Goal: Obtain resource: Download file/media

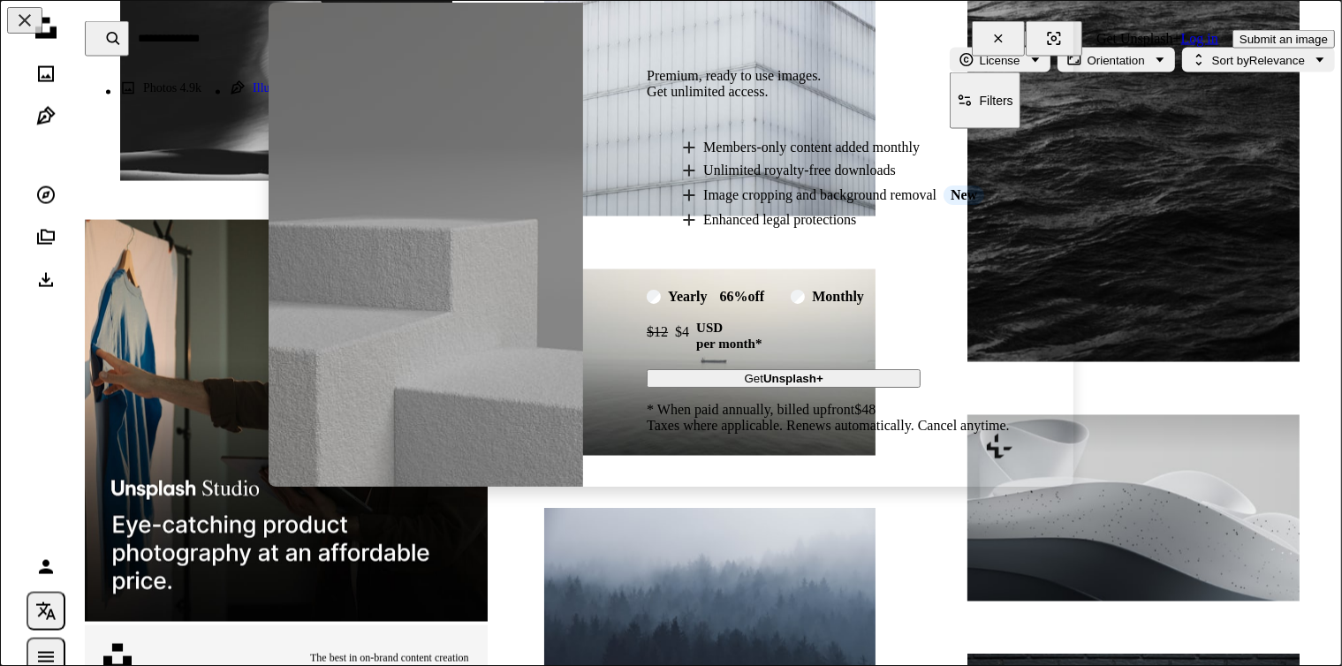
scroll to position [44, 0]
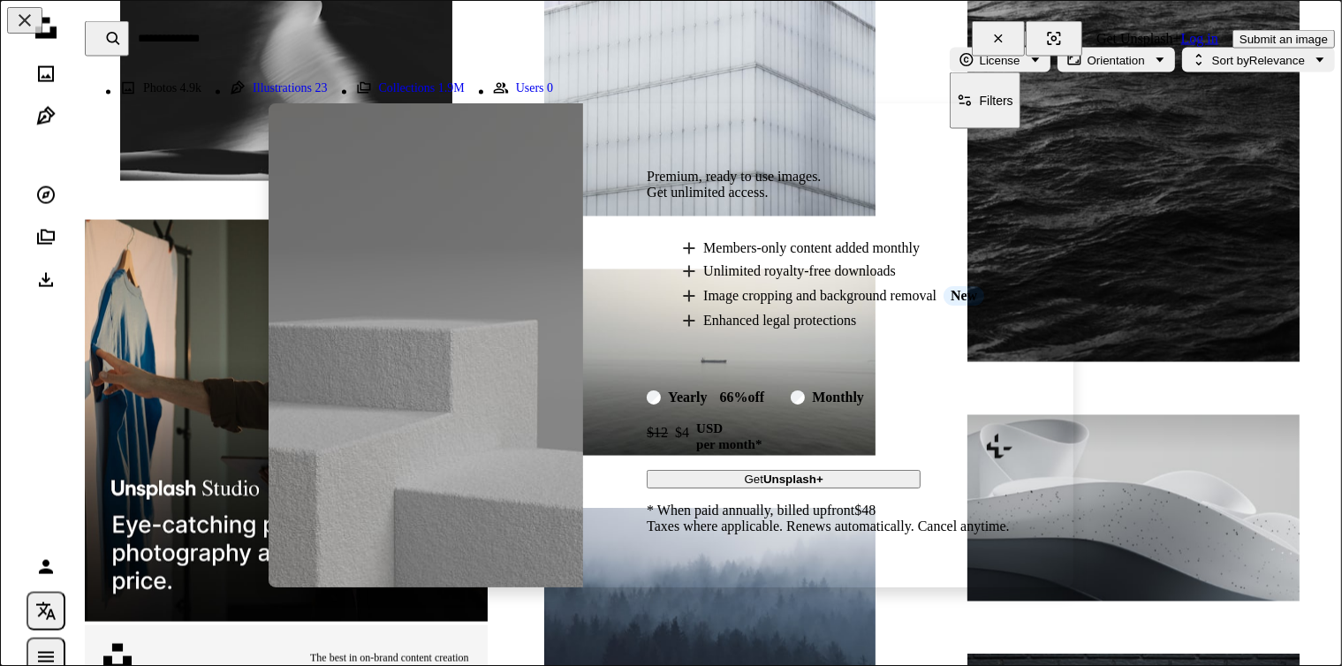
click at [949, 322] on li "A plus sign Enhanced legal protections" at bounding box center [846, 321] width 328 height 16
click at [1026, 260] on div "Premium, ready to use images. Get unlimited access. A plus sign Members-only co…" at bounding box center [828, 345] width 490 height 484
click at [840, 83] on div "An X shape Premium, ready to use images. Get unlimited access. A plus sign Memb…" at bounding box center [671, 333] width 1342 height 666
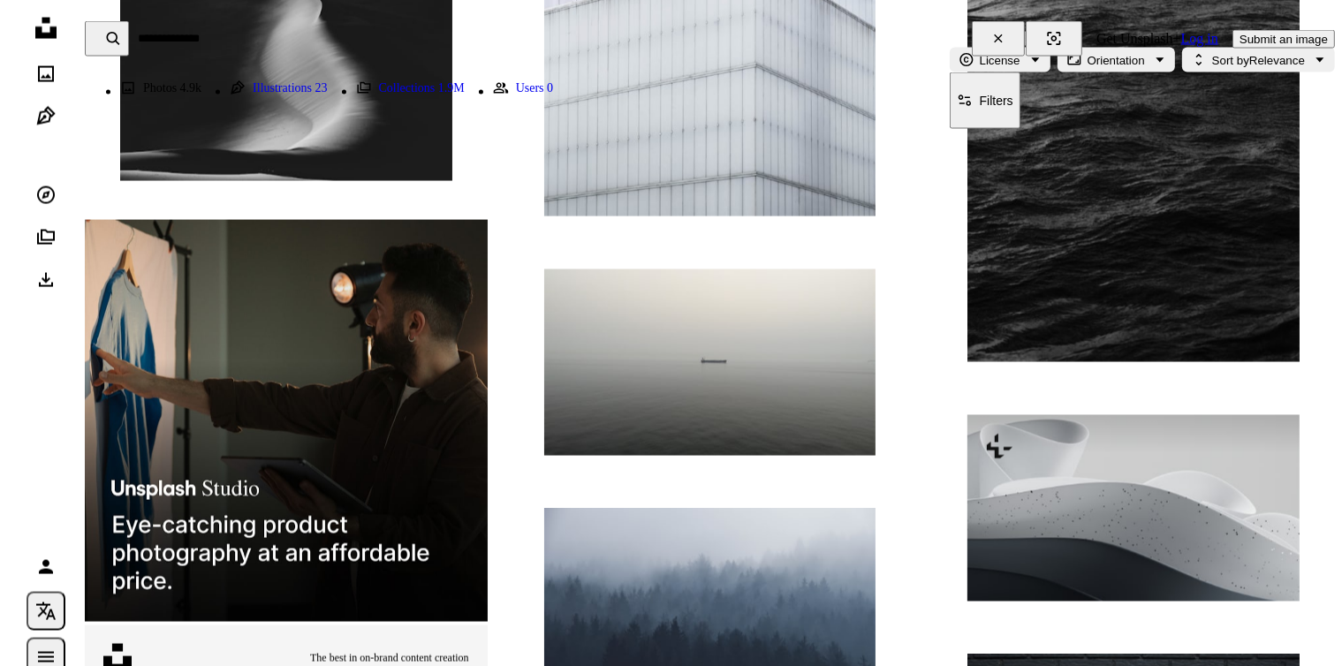
scroll to position [2576, 0]
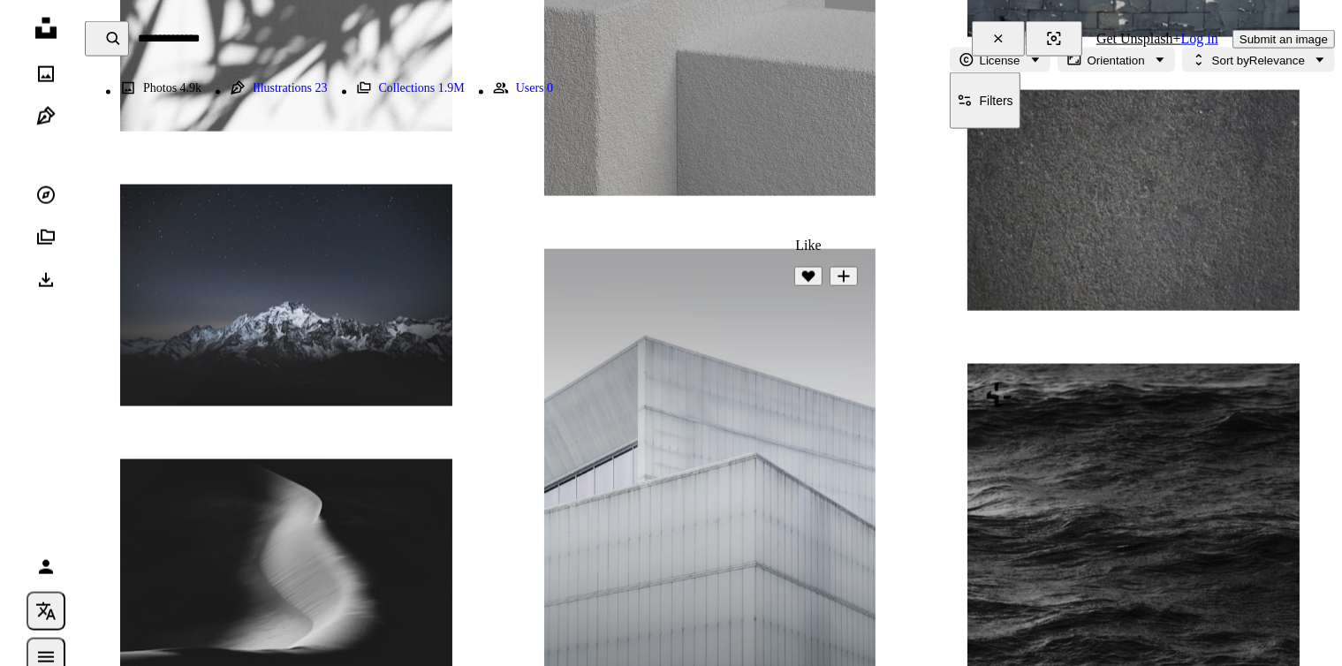
drag, startPoint x: 829, startPoint y: 170, endPoint x: 799, endPoint y: 280, distance: 114.4
click at [799, 280] on div "A heart A plus sign [PERSON_NAME] Available for hire A checkmark inside of a ci…" at bounding box center [710, 484] width 332 height 470
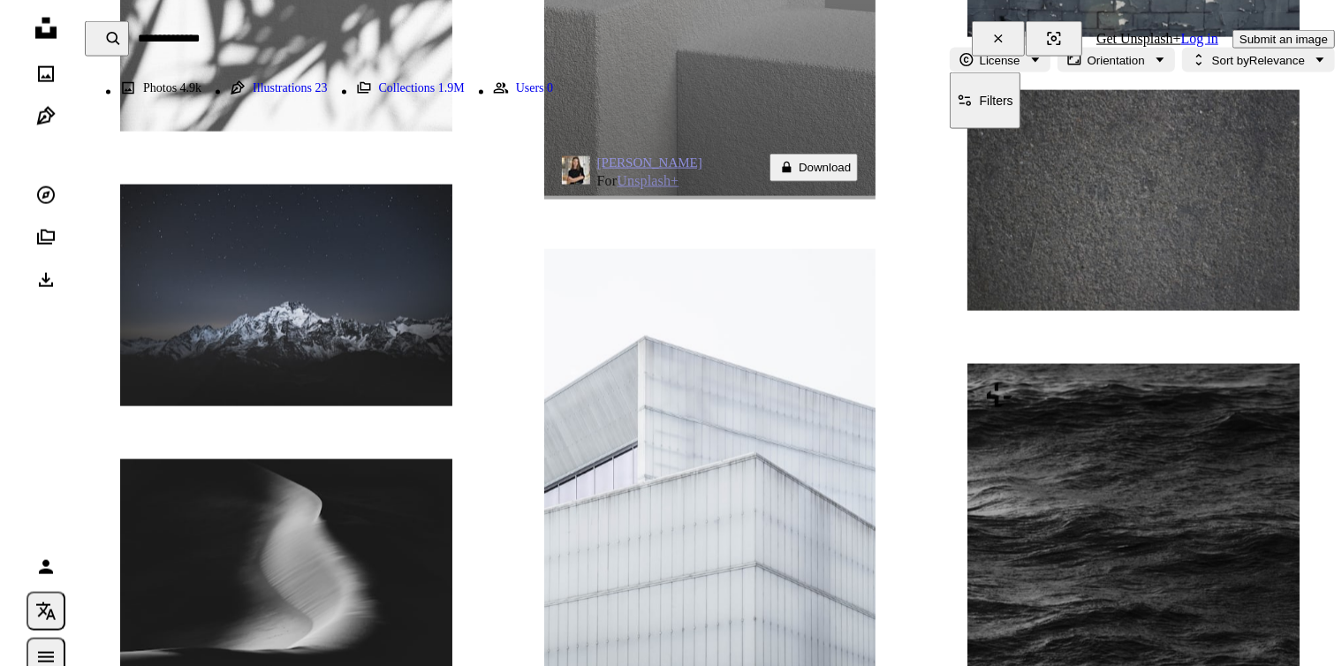
click at [832, 165] on button "A lock Download" at bounding box center [813, 168] width 88 height 28
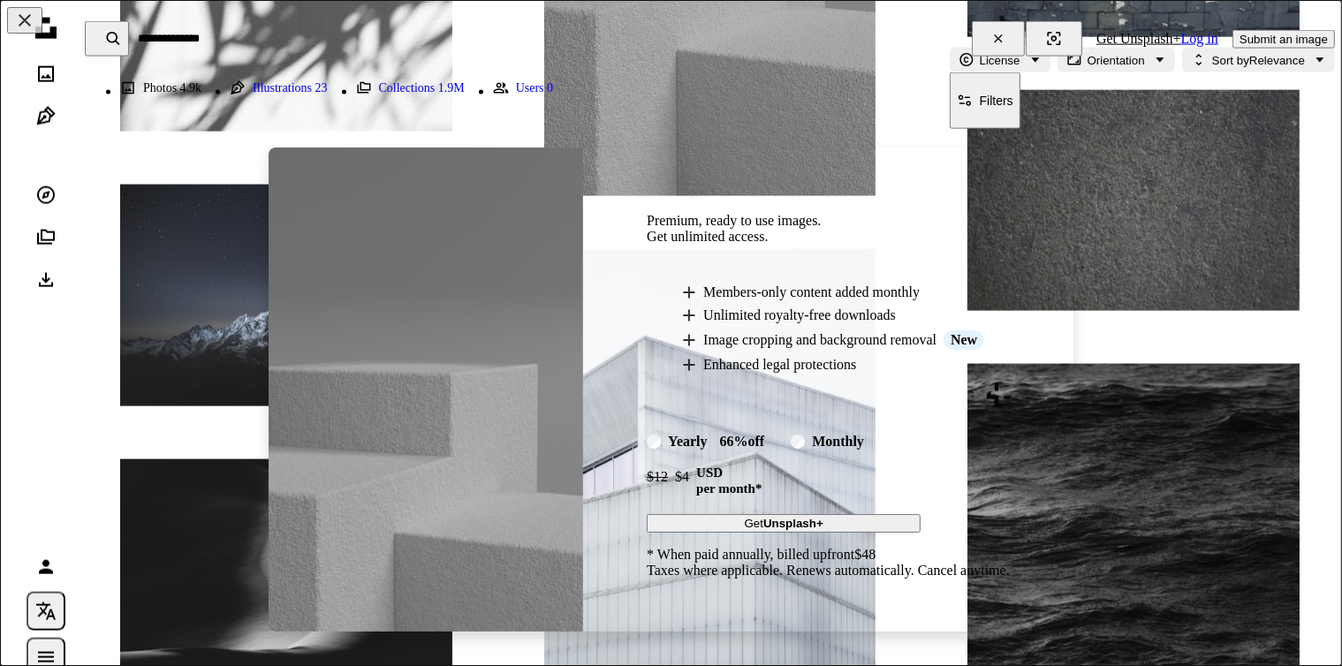
click at [1029, 322] on div "Premium, ready to use images. Get unlimited access. A plus sign Members-only co…" at bounding box center [828, 390] width 490 height 484
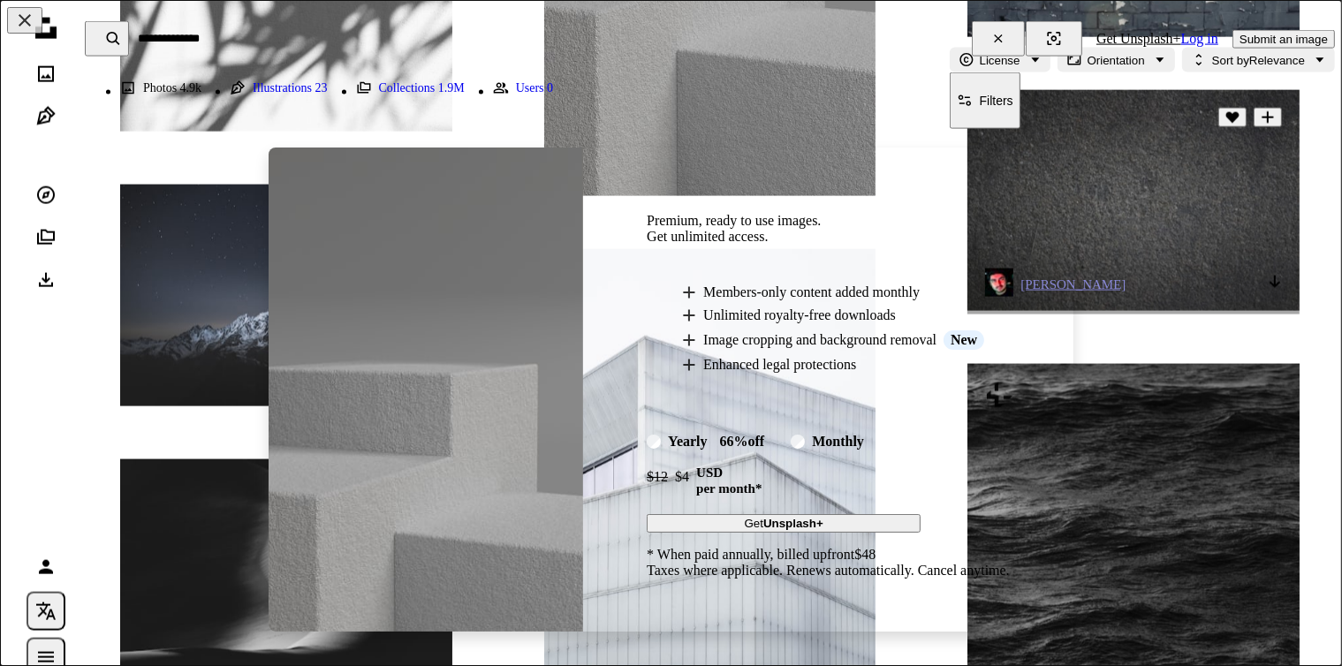
click at [1068, 251] on div "An X shape Premium, ready to use images. Get unlimited access. A plus sign Memb…" at bounding box center [671, 333] width 1342 height 666
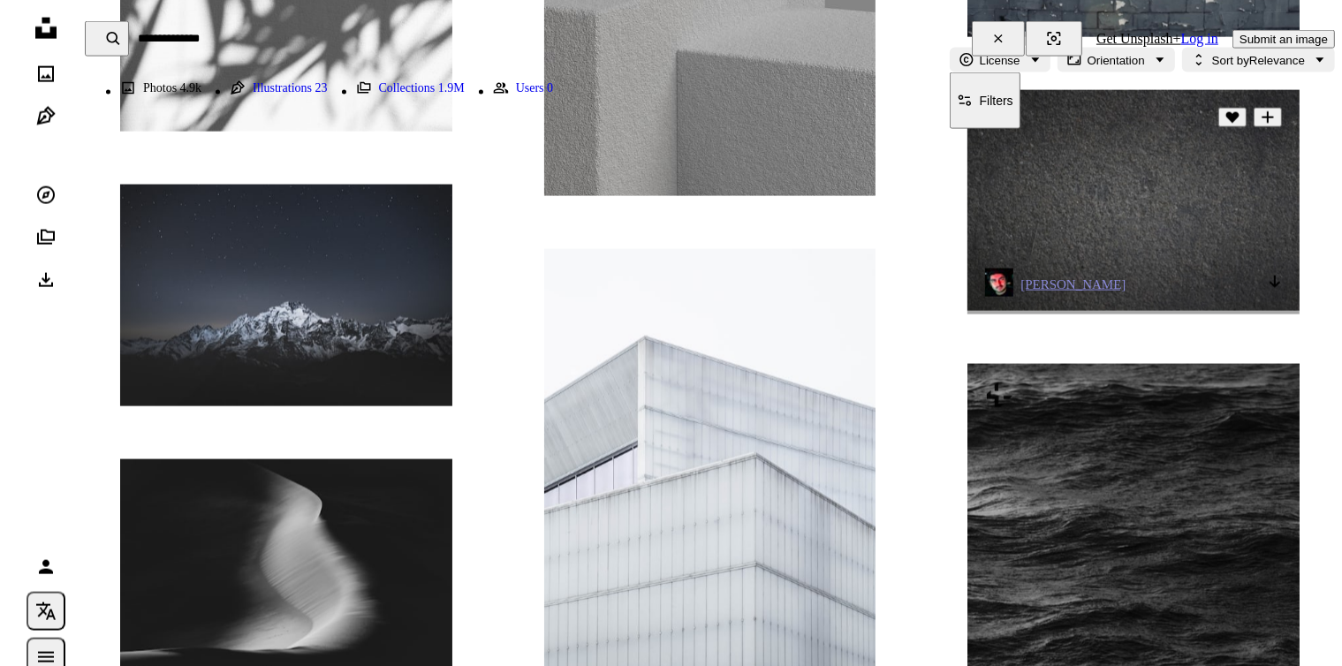
click at [1068, 250] on img at bounding box center [1133, 200] width 332 height 221
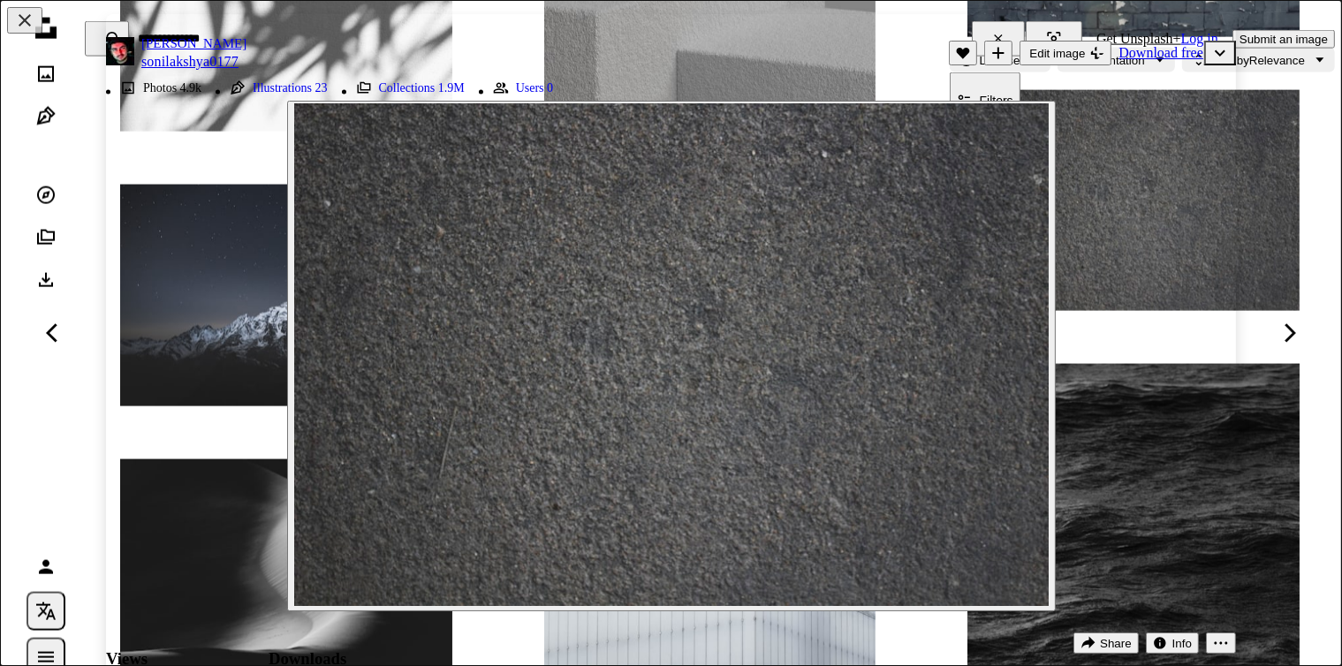
click at [1063, 216] on div "Zoom in" at bounding box center [671, 356] width 1130 height 528
click at [866, 54] on header "[PERSON_NAME] sonilakshya0177 A heart A plus sign Edit image Plus sign for Unsp…" at bounding box center [671, 53] width 1130 height 78
click at [0, 182] on div "An X shape Chevron left Chevron right [PERSON_NAME] sonilakshya0177 A heart A p…" at bounding box center [671, 333] width 1342 height 666
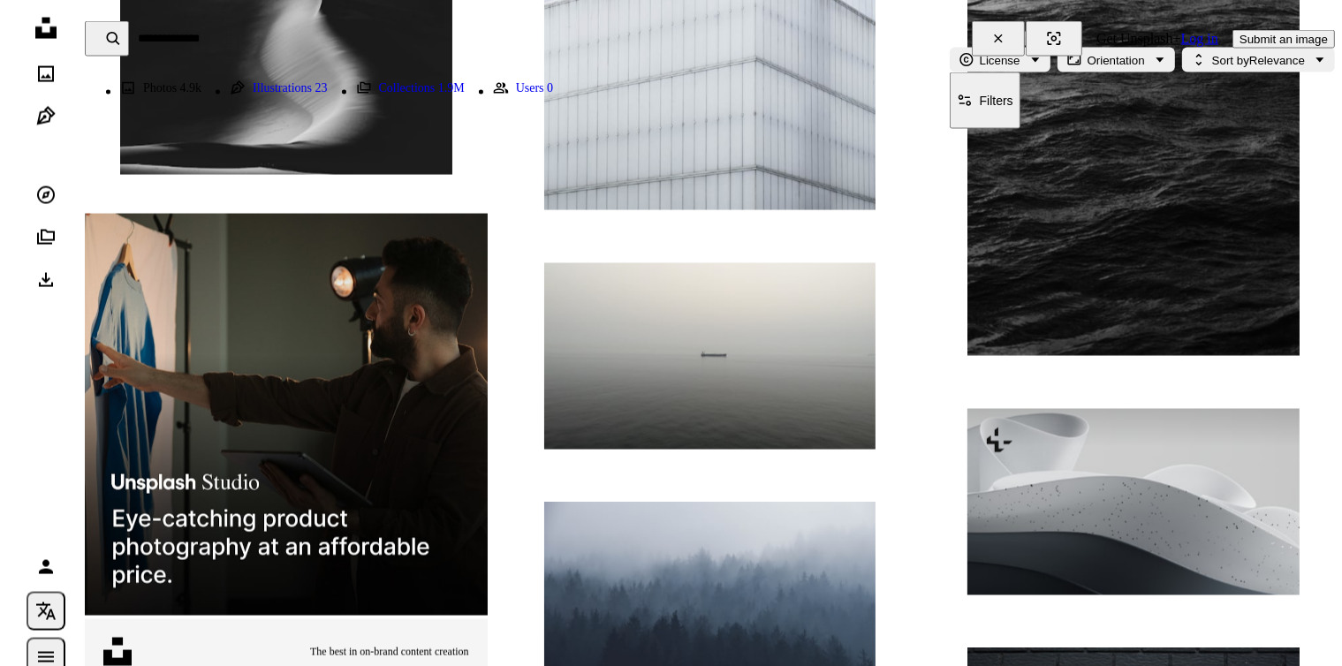
scroll to position [3074, 0]
